Goal: Complete application form: Complete application form

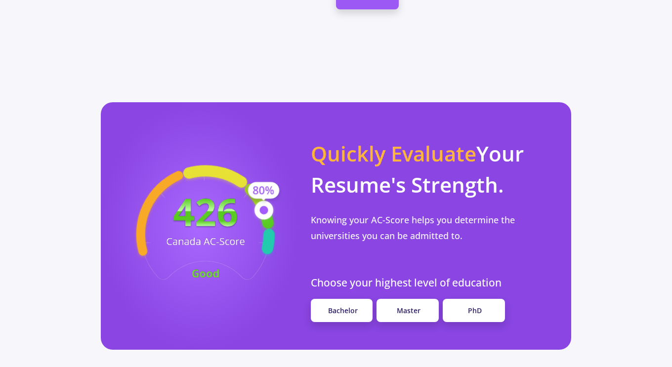
scroll to position [860, 0]
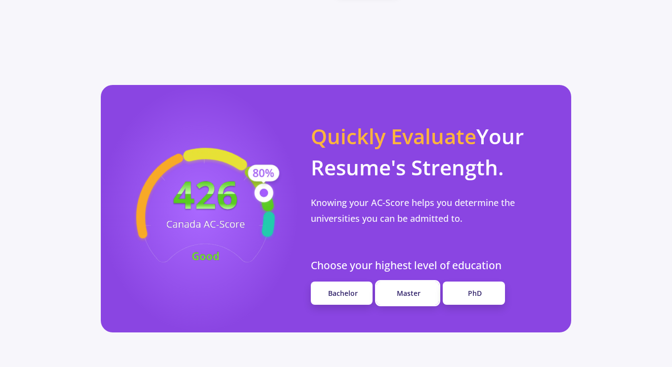
click at [407, 288] on span "Master" at bounding box center [409, 292] width 24 height 9
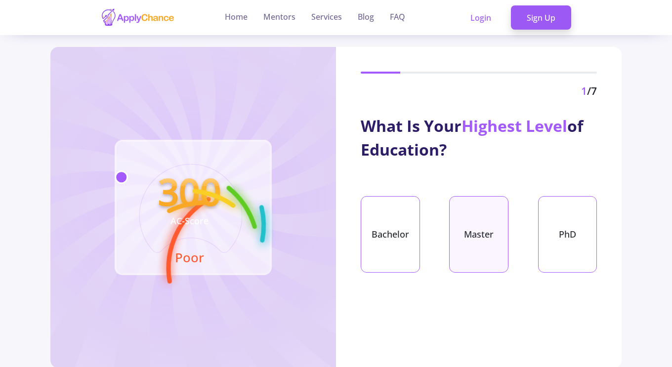
click at [477, 243] on div "Master" at bounding box center [478, 234] width 59 height 77
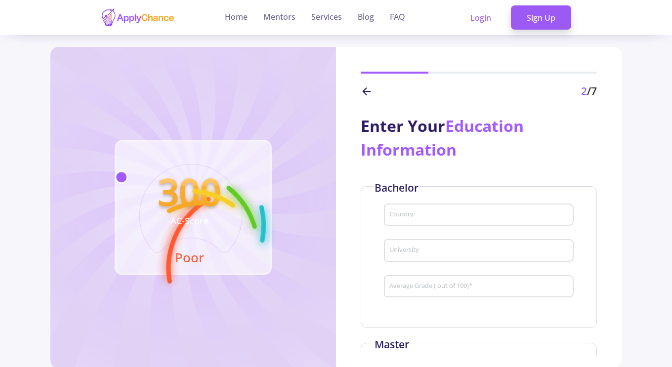
click at [464, 220] on div "Country" at bounding box center [479, 213] width 180 height 26
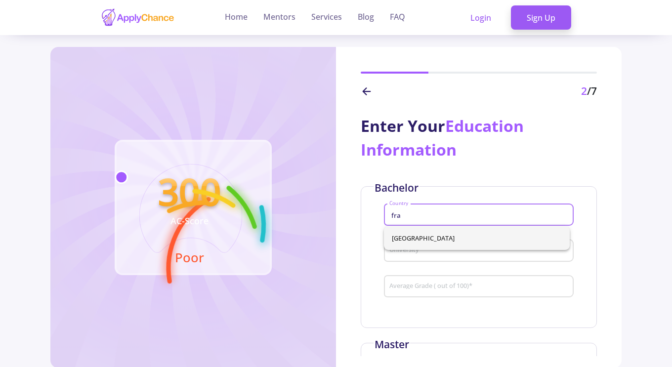
type input "fra"
click at [454, 234] on div "[GEOGRAPHIC_DATA]" at bounding box center [477, 238] width 186 height 24
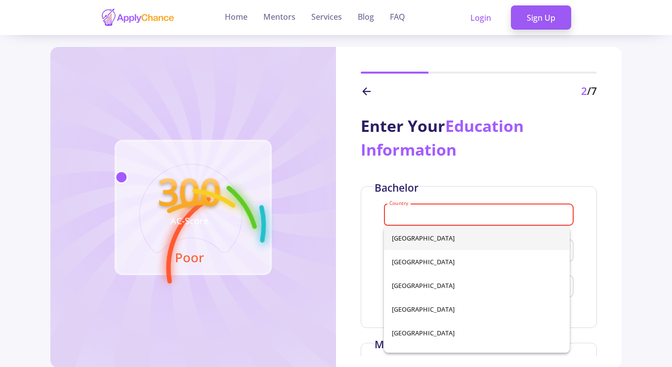
click at [402, 218] on input "Country" at bounding box center [480, 215] width 183 height 9
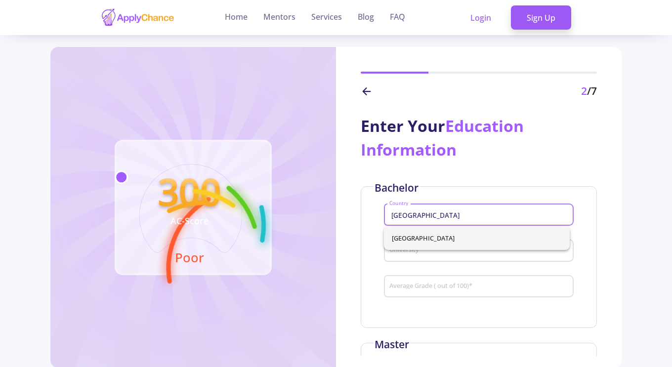
type input "[GEOGRAPHIC_DATA]"
click at [407, 237] on div "[GEOGRAPHIC_DATA]" at bounding box center [477, 238] width 186 height 24
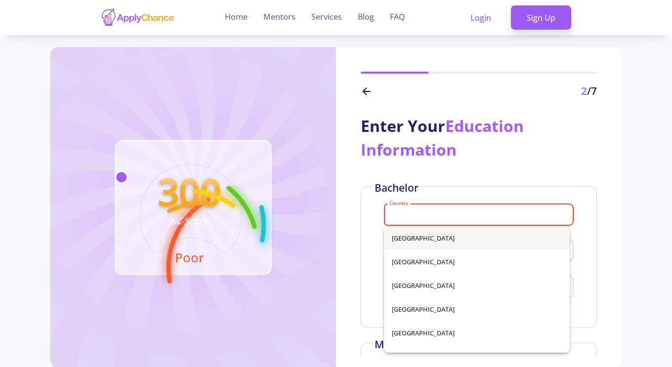
click at [364, 222] on div "Bachelor Country Please select country University Average Grade ( out of 100) *" at bounding box center [479, 257] width 236 height 142
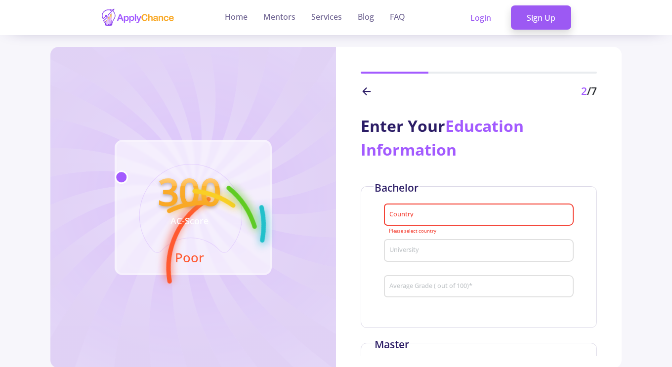
click at [430, 208] on div "Country" at bounding box center [479, 213] width 180 height 26
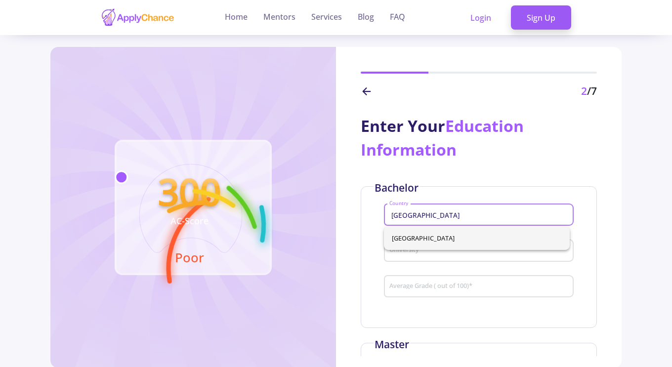
type input "[GEOGRAPHIC_DATA]"
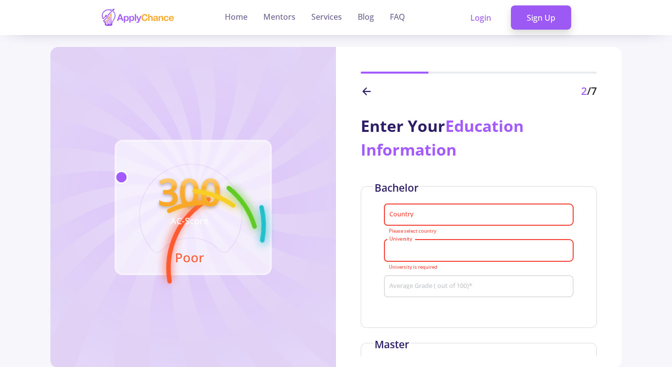
click at [430, 208] on div "Country" at bounding box center [479, 213] width 180 height 26
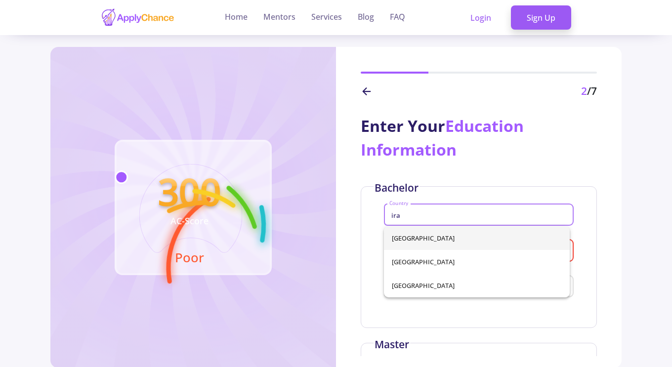
click at [403, 240] on span "[GEOGRAPHIC_DATA]" at bounding box center [477, 238] width 170 height 24
type input "[GEOGRAPHIC_DATA]"
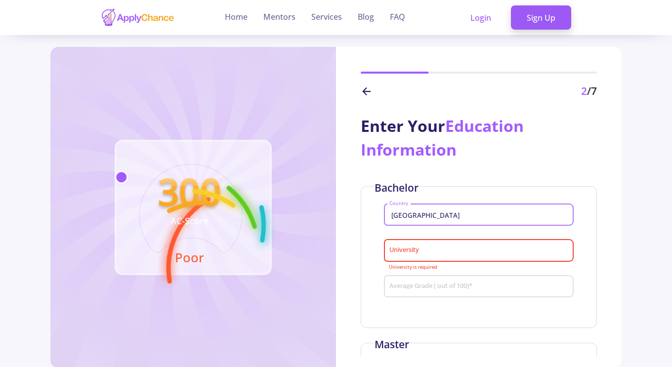
click at [433, 250] on input "University" at bounding box center [480, 250] width 183 height 9
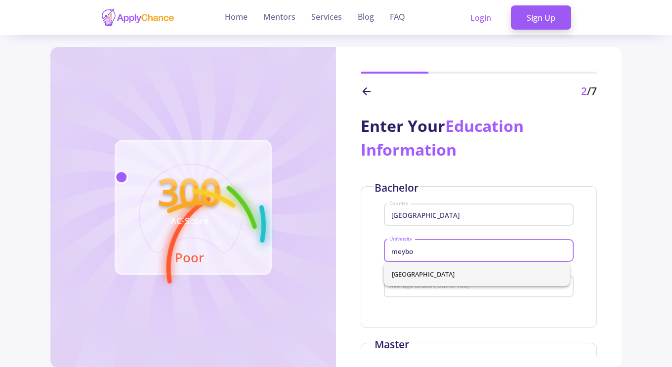
click at [424, 275] on span "[GEOGRAPHIC_DATA]" at bounding box center [477, 274] width 170 height 24
type input "[GEOGRAPHIC_DATA]"
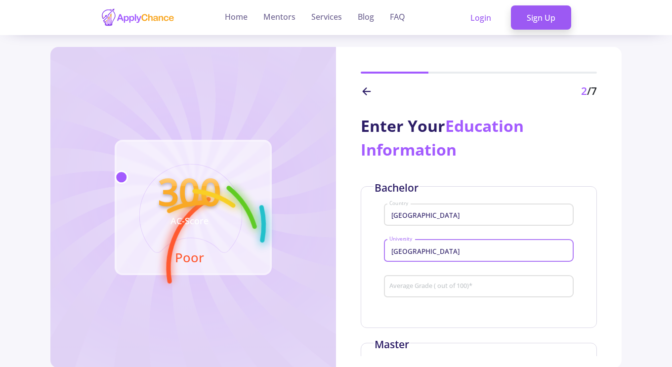
click at [436, 286] on input "Average Grade ( out of 100) *" at bounding box center [480, 287] width 183 height 9
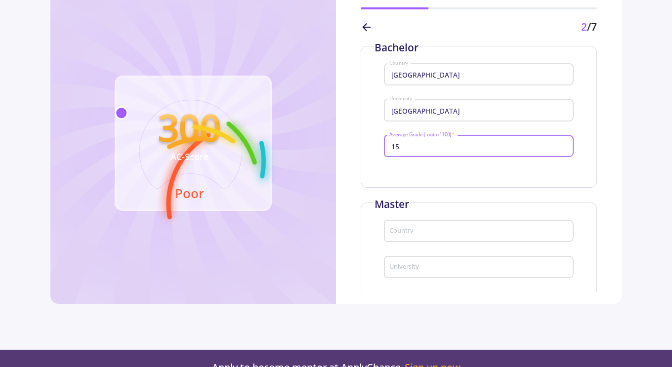
scroll to position [80, 0]
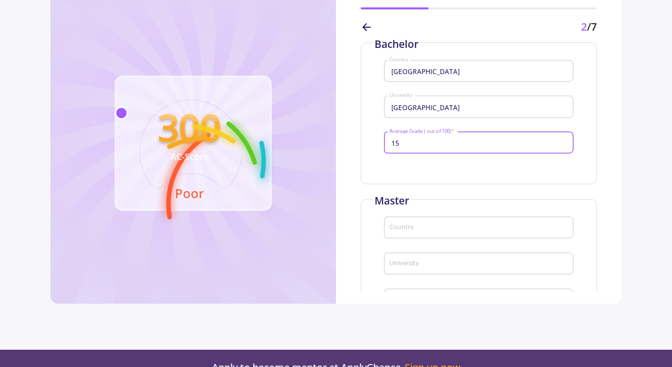
type input "1"
type input "75"
click at [449, 227] on input "Country" at bounding box center [480, 228] width 183 height 9
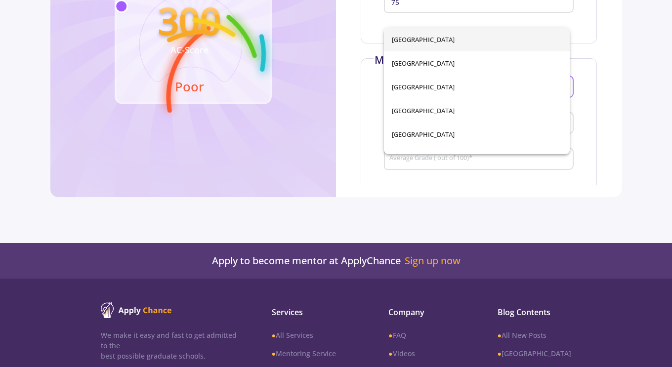
scroll to position [182, 0]
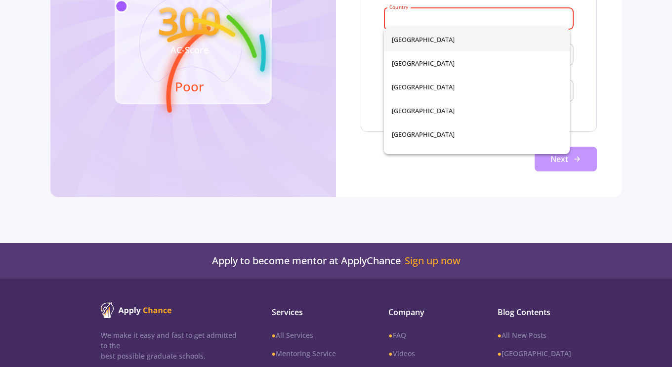
click at [581, 161] on button "Next" at bounding box center [565, 159] width 62 height 25
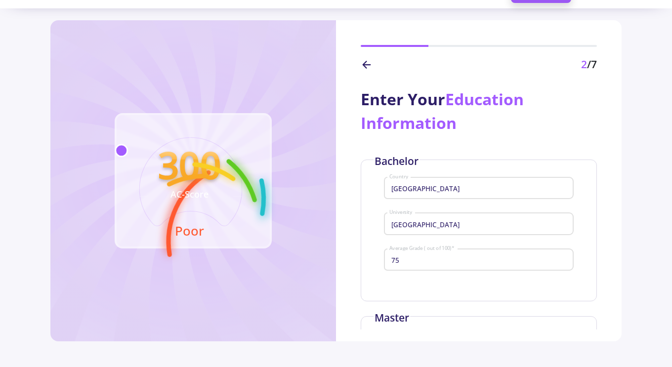
scroll to position [0, 0]
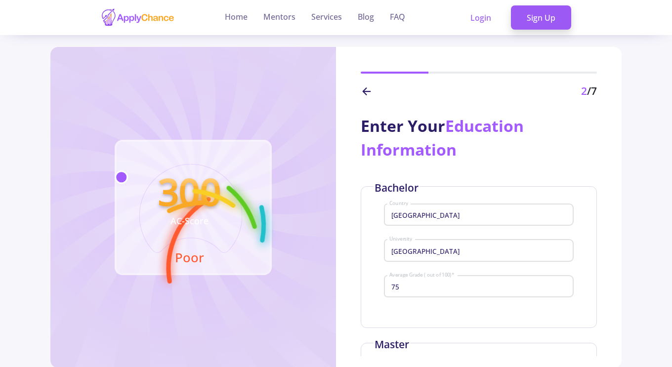
click at [368, 98] on div "2 /7" at bounding box center [479, 91] width 236 height 16
click at [365, 87] on icon at bounding box center [367, 91] width 12 height 12
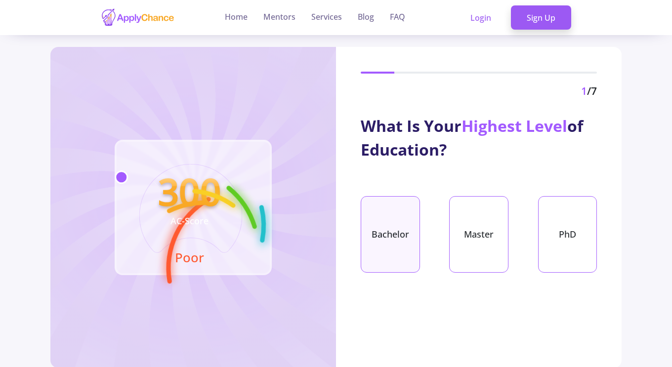
click at [391, 230] on div "Bachelor" at bounding box center [390, 234] width 59 height 77
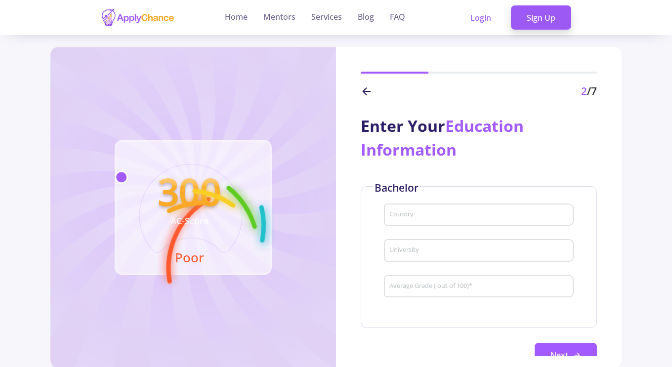
click at [414, 210] on div "Country" at bounding box center [479, 213] width 180 height 26
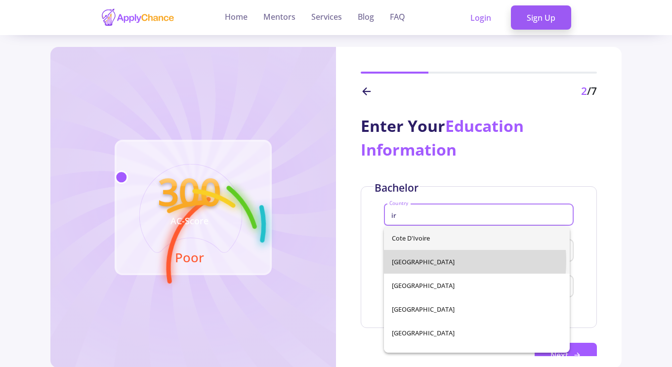
click at [422, 261] on span "[GEOGRAPHIC_DATA]" at bounding box center [477, 262] width 170 height 24
type input "[GEOGRAPHIC_DATA]"
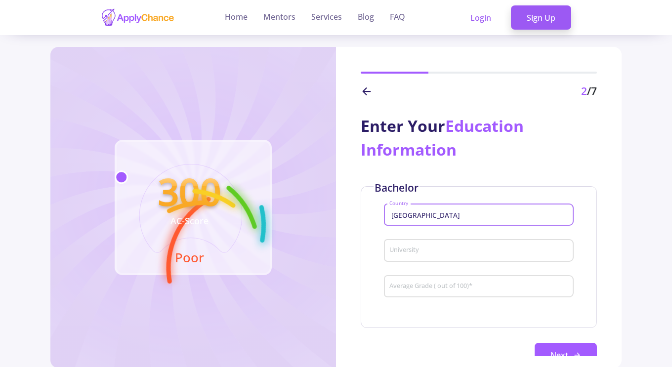
click at [442, 250] on input "University" at bounding box center [480, 250] width 183 height 9
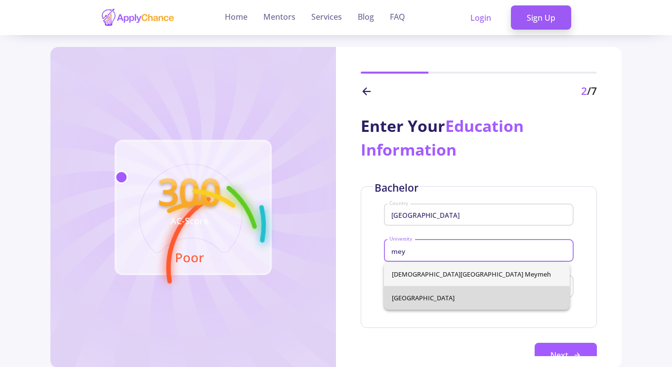
click at [443, 303] on span "[GEOGRAPHIC_DATA]" at bounding box center [477, 298] width 170 height 24
type input "[GEOGRAPHIC_DATA]"
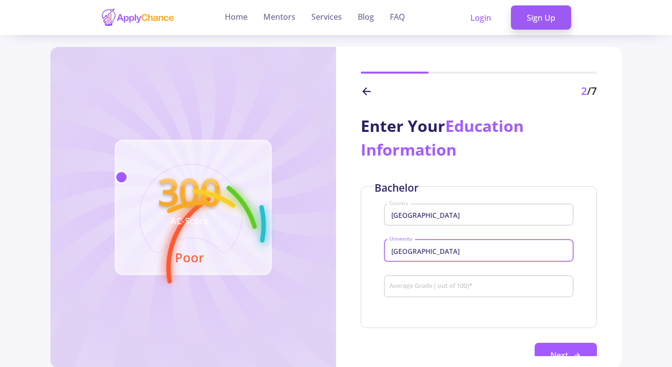
click at [454, 286] on input "Average Grade ( out of 100) *" at bounding box center [480, 287] width 183 height 9
type input "75"
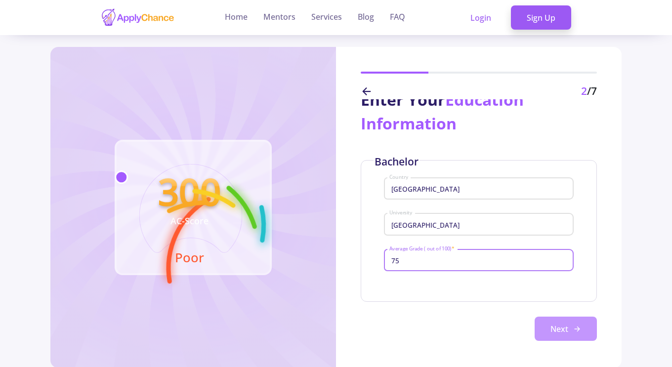
click at [556, 335] on button "Next" at bounding box center [565, 329] width 62 height 25
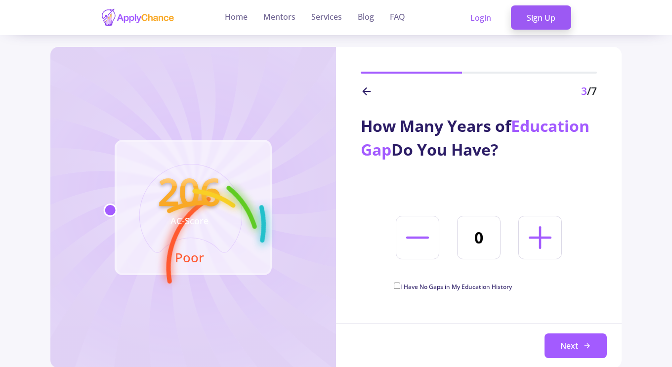
click at [543, 232] on icon at bounding box center [540, 237] width 37 height 37
click at [543, 240] on icon at bounding box center [540, 237] width 37 height 37
click at [545, 250] on icon at bounding box center [540, 237] width 37 height 37
click at [541, 238] on line at bounding box center [539, 238] width 21 height 0
type input "4"
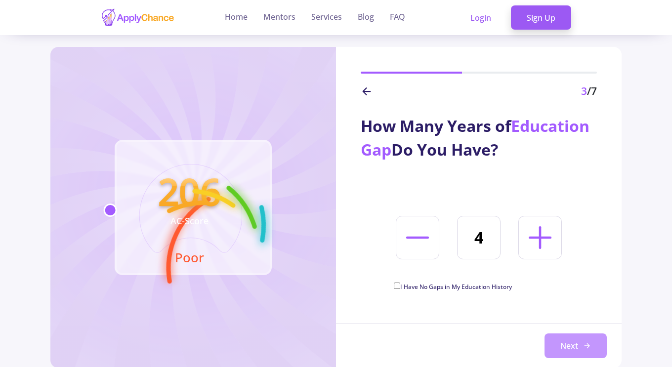
click at [584, 351] on button "Next" at bounding box center [575, 345] width 62 height 25
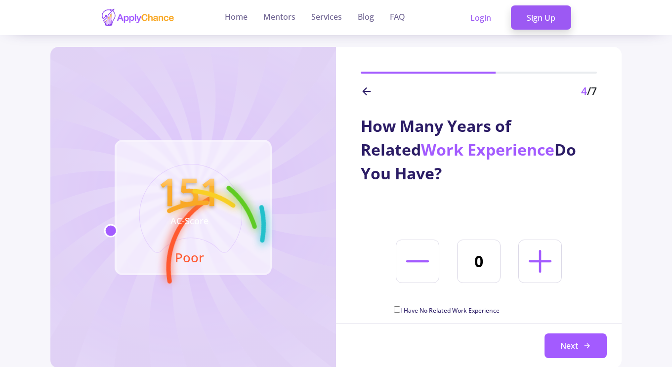
click at [548, 261] on line at bounding box center [539, 261] width 21 height 0
click at [547, 270] on icon at bounding box center [540, 261] width 37 height 37
click at [544, 265] on icon at bounding box center [540, 261] width 37 height 37
click at [547, 261] on line at bounding box center [539, 261] width 21 height 0
type input "4"
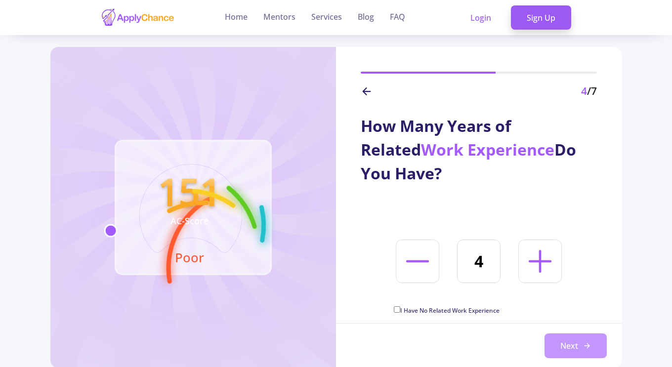
click at [580, 355] on button "Next" at bounding box center [575, 345] width 62 height 25
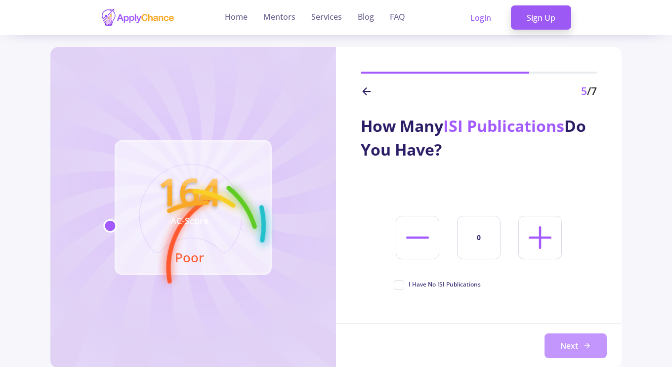
click at [573, 345] on button "Next" at bounding box center [575, 345] width 62 height 25
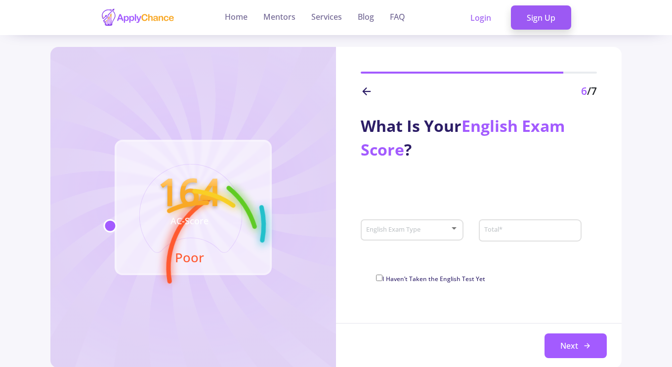
click at [446, 229] on span at bounding box center [409, 230] width 82 height 7
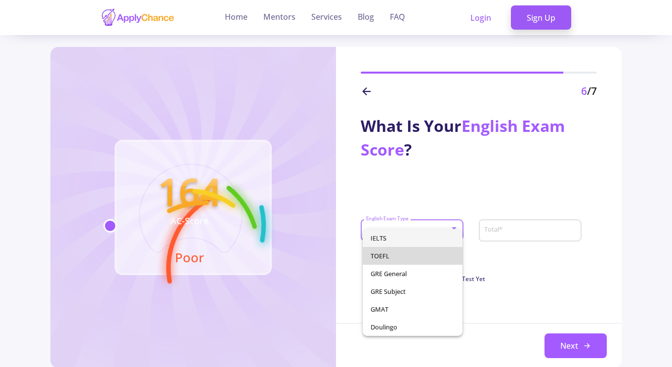
click at [404, 257] on span "TOEFL" at bounding box center [412, 256] width 84 height 18
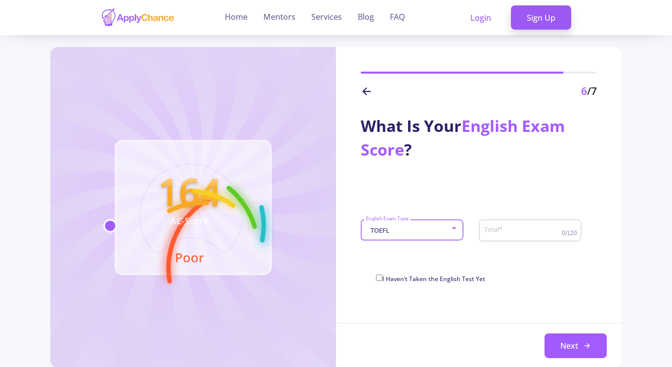
click at [522, 232] on input "Total *" at bounding box center [524, 230] width 81 height 9
type input "90"
click at [566, 338] on button "Next" at bounding box center [575, 345] width 62 height 25
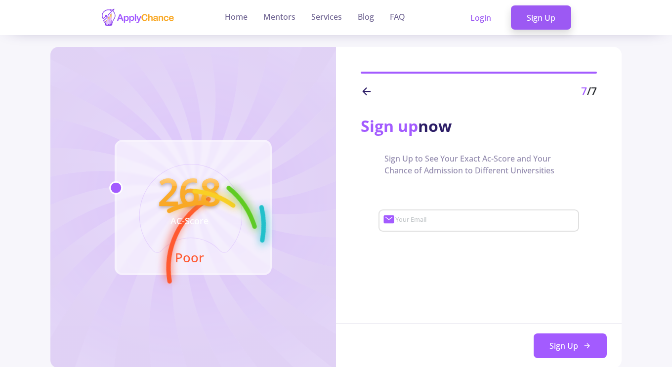
click at [481, 223] on input "Your Email" at bounding box center [486, 220] width 182 height 9
type input "[EMAIL_ADDRESS][DOMAIN_NAME]"
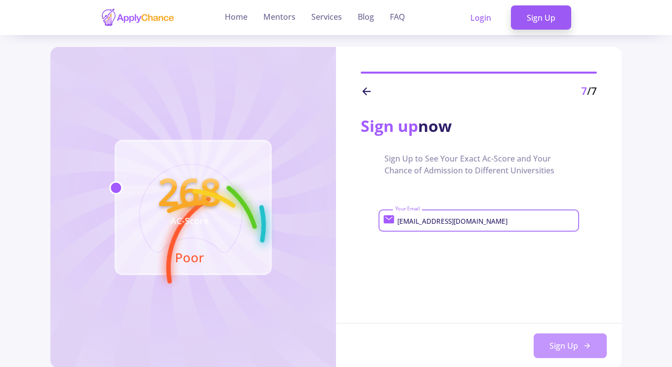
click at [580, 345] on button "Sign Up" at bounding box center [569, 345] width 73 height 25
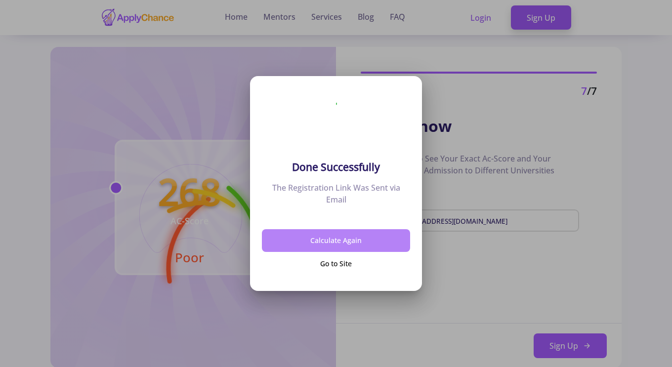
click at [371, 239] on button "Calculate Again" at bounding box center [336, 240] width 148 height 23
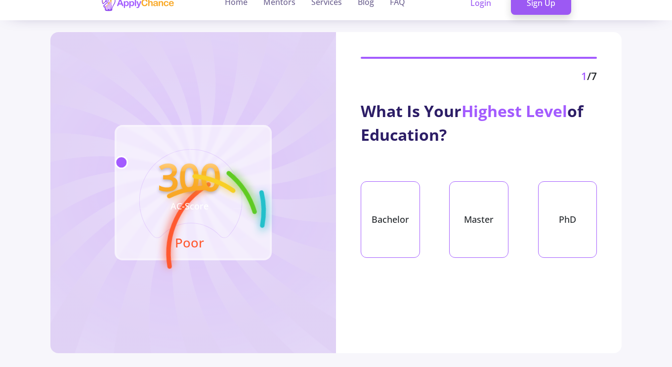
scroll to position [4, 0]
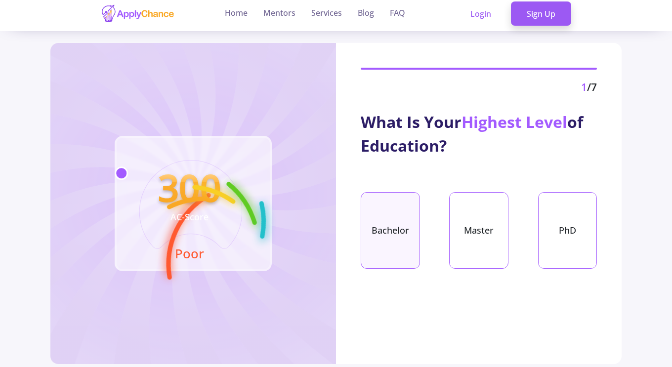
click at [402, 251] on div "Bachelor" at bounding box center [390, 230] width 59 height 77
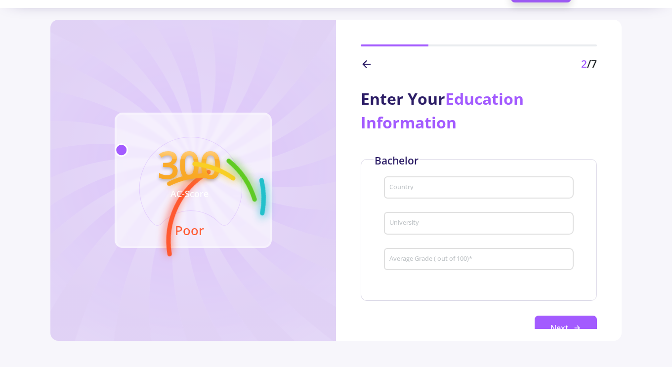
scroll to position [16, 0]
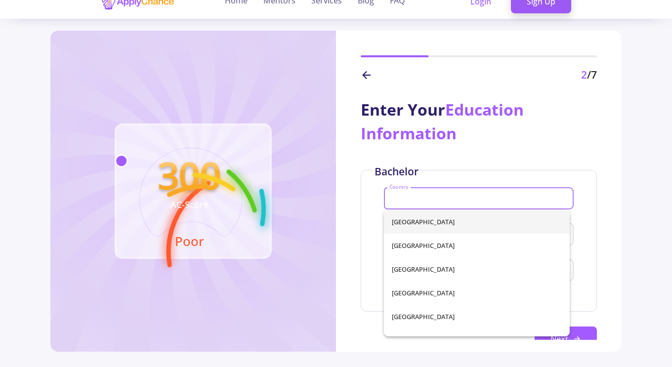
click at [441, 196] on input "Country" at bounding box center [480, 199] width 183 height 9
click at [433, 244] on span "[GEOGRAPHIC_DATA]" at bounding box center [477, 246] width 170 height 24
type input "[GEOGRAPHIC_DATA]"
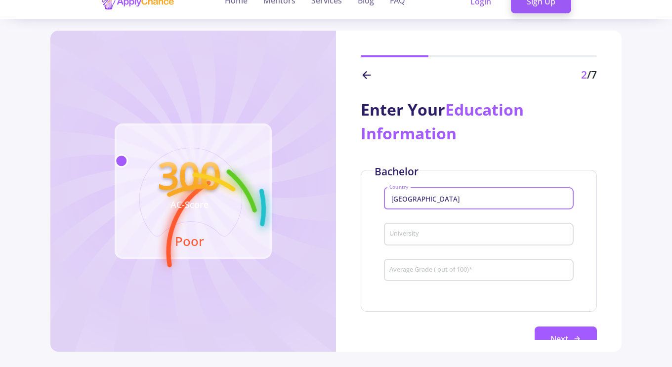
click at [449, 233] on input "University" at bounding box center [480, 234] width 183 height 9
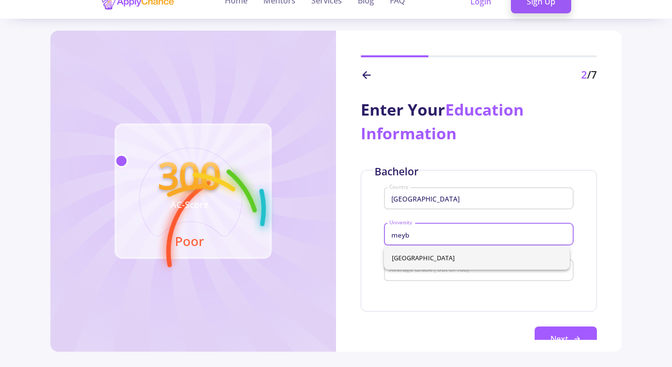
click at [446, 255] on span "[GEOGRAPHIC_DATA]" at bounding box center [477, 258] width 170 height 24
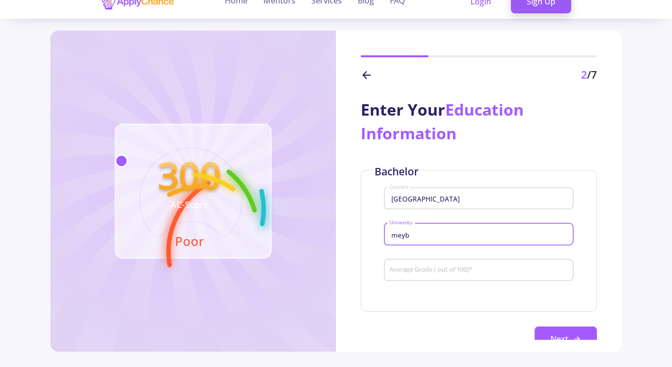
type input "[GEOGRAPHIC_DATA]"
click at [448, 270] on input "Average Grade ( out of 100) *" at bounding box center [480, 270] width 183 height 9
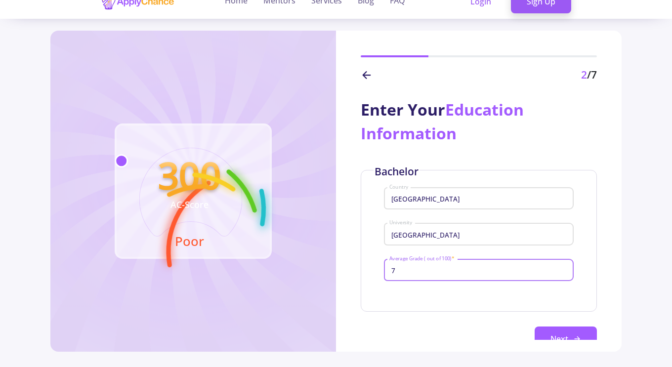
type input "75"
click at [567, 332] on button "Next" at bounding box center [565, 338] width 62 height 25
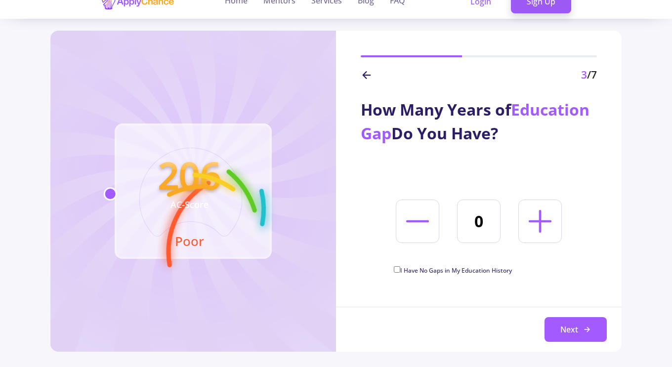
click at [543, 226] on icon at bounding box center [540, 221] width 37 height 37
click at [541, 225] on icon at bounding box center [540, 221] width 37 height 37
click at [542, 226] on icon at bounding box center [540, 221] width 37 height 37
type input "4"
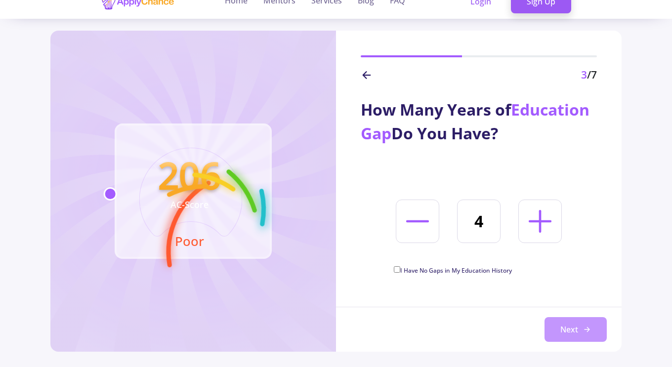
click at [576, 333] on button "Next" at bounding box center [575, 329] width 62 height 25
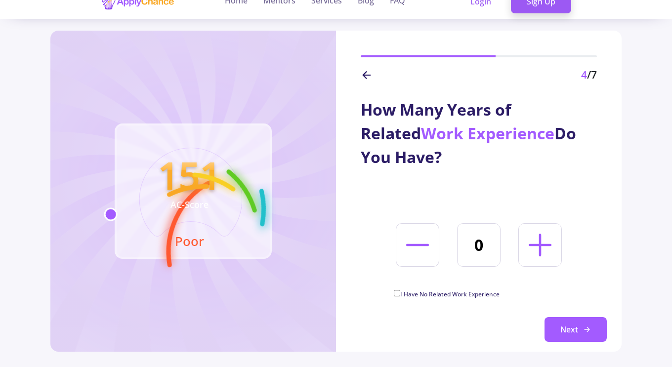
click at [543, 258] on icon at bounding box center [540, 245] width 37 height 37
click at [543, 253] on icon at bounding box center [540, 245] width 37 height 37
click at [545, 251] on icon at bounding box center [540, 245] width 37 height 37
click at [542, 248] on icon at bounding box center [540, 245] width 37 height 37
type input "4"
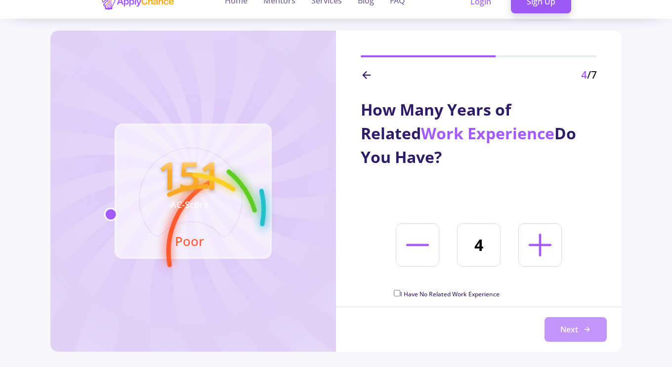
click at [589, 326] on icon at bounding box center [587, 329] width 8 height 8
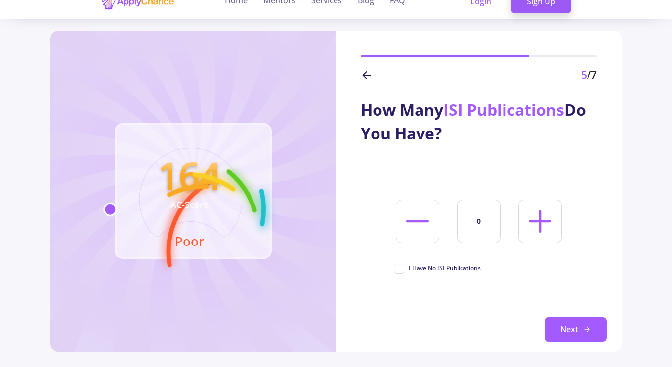
click at [458, 270] on span "I Have No ISI Publications" at bounding box center [444, 268] width 72 height 9
click at [400, 270] on input "I Have No ISI Publications" at bounding box center [397, 267] width 6 height 6
checkbox input "true"
click at [590, 328] on icon at bounding box center [587, 329] width 8 height 8
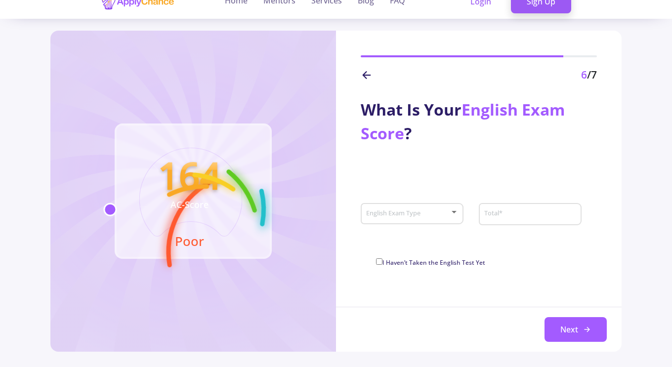
click at [435, 214] on span at bounding box center [409, 213] width 82 height 7
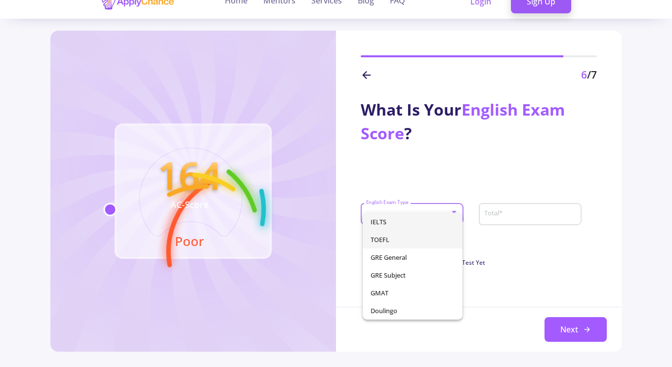
click at [411, 244] on span "TOEFL" at bounding box center [412, 240] width 84 height 18
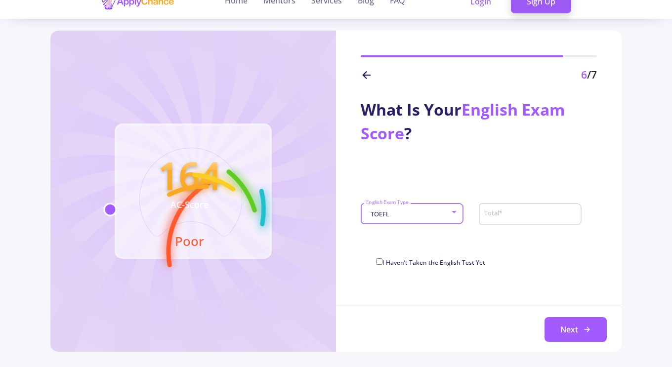
click at [518, 214] on input "Total *" at bounding box center [532, 214] width 96 height 9
type input "90"
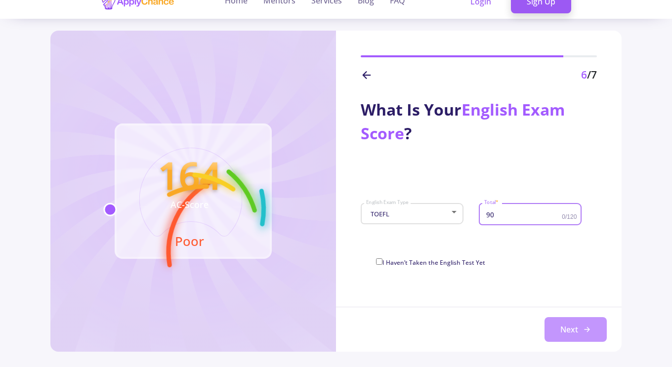
click at [576, 332] on button "Next" at bounding box center [575, 329] width 62 height 25
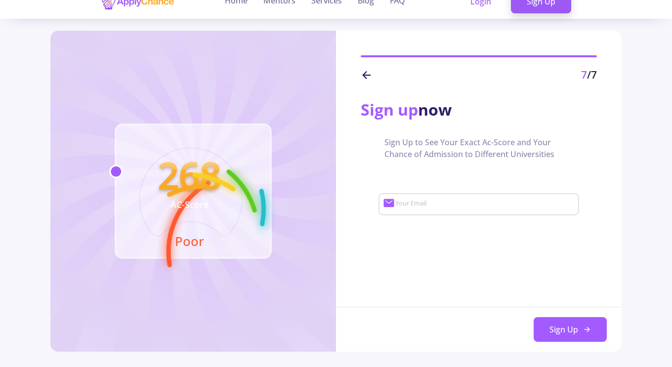
click at [463, 206] on input "Your Email" at bounding box center [486, 204] width 182 height 9
type input "[EMAIL_ADDRESS][DOMAIN_NAME]"
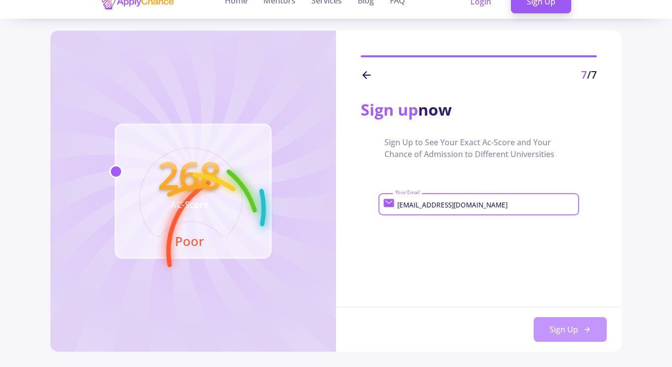
click at [582, 326] on button "Sign Up" at bounding box center [569, 329] width 73 height 25
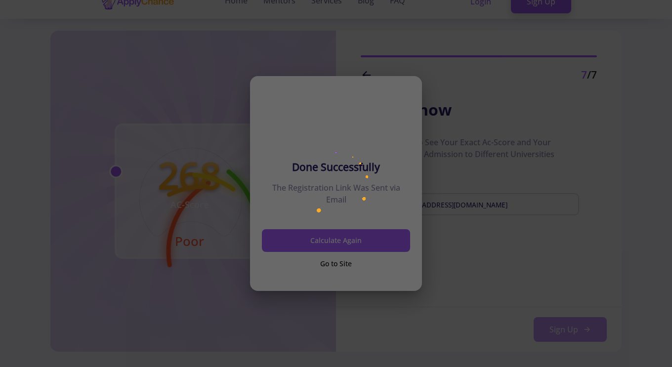
scroll to position [0, 0]
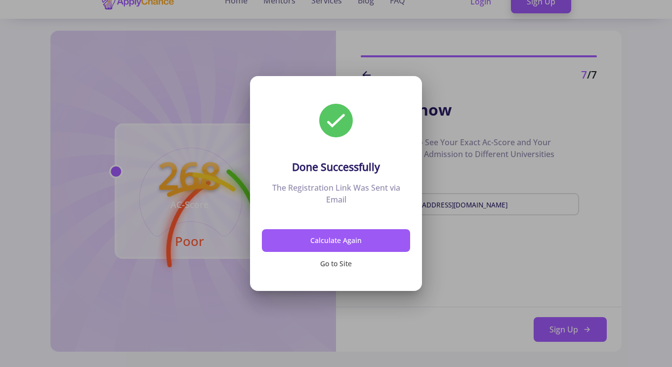
click at [340, 264] on button "Go to Site" at bounding box center [336, 263] width 148 height 23
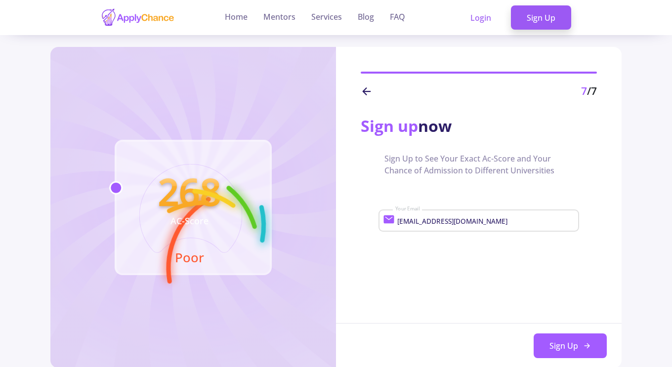
scroll to position [16, 0]
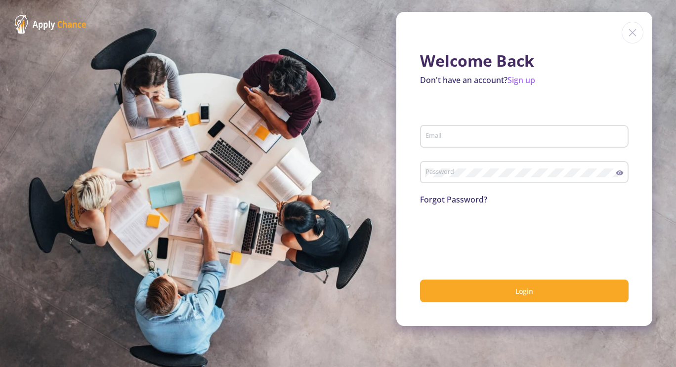
click at [489, 142] on div "Email" at bounding box center [524, 135] width 199 height 26
